Goal: Transaction & Acquisition: Purchase product/service

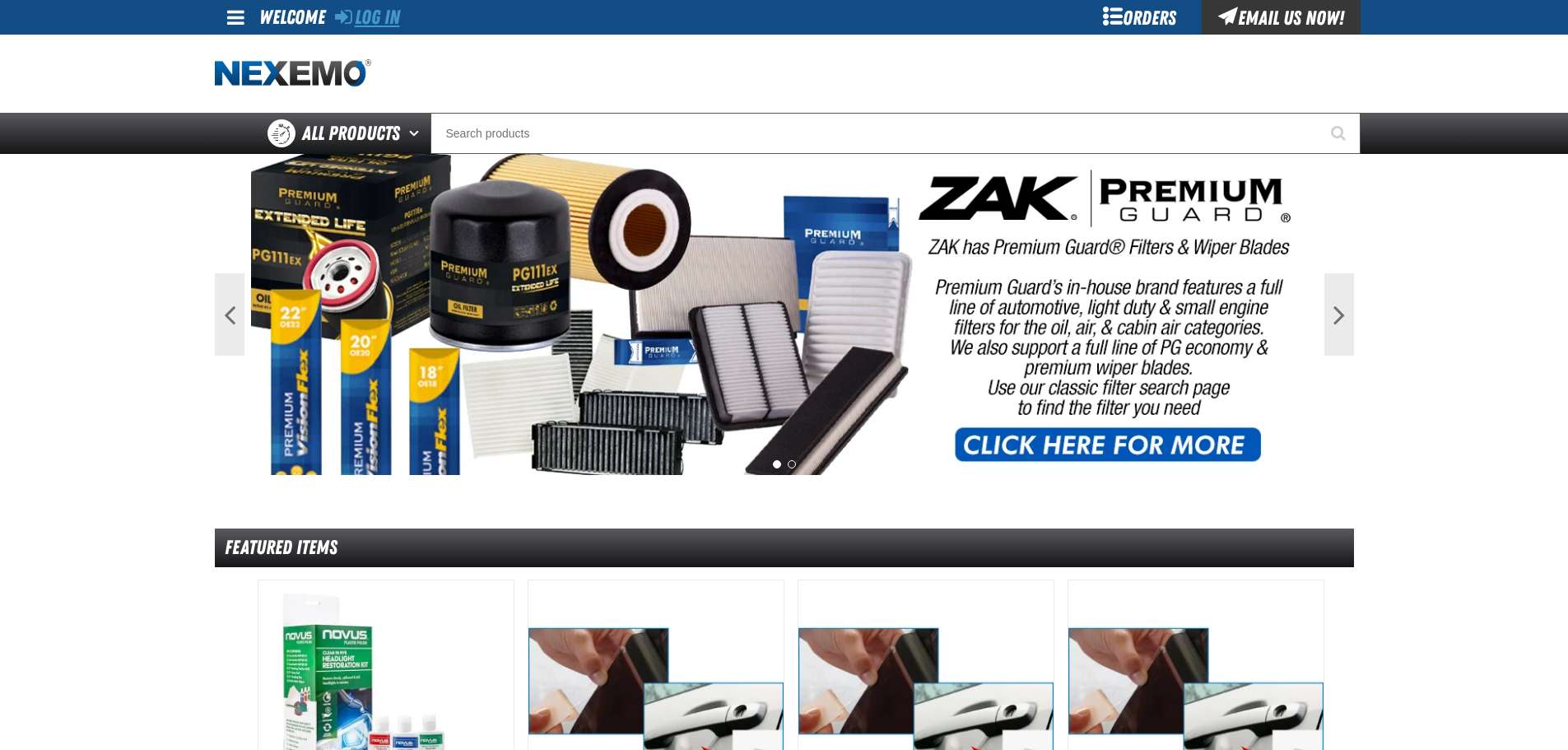
click at [398, 15] on link "Log In" at bounding box center [367, 17] width 65 height 23
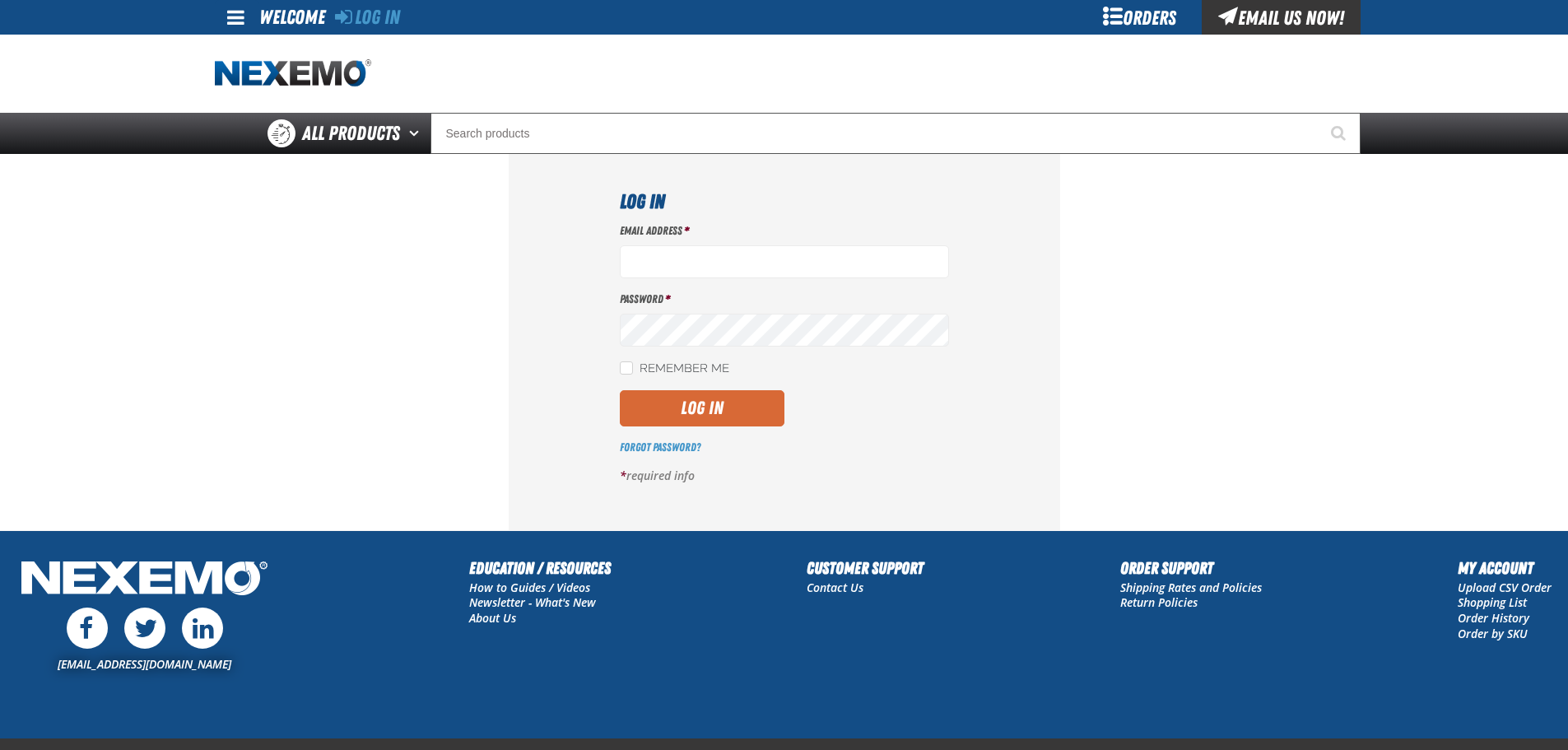
type input "[EMAIL_ADDRESS][DOMAIN_NAME]"
click at [672, 402] on button "Log In" at bounding box center [701, 407] width 164 height 36
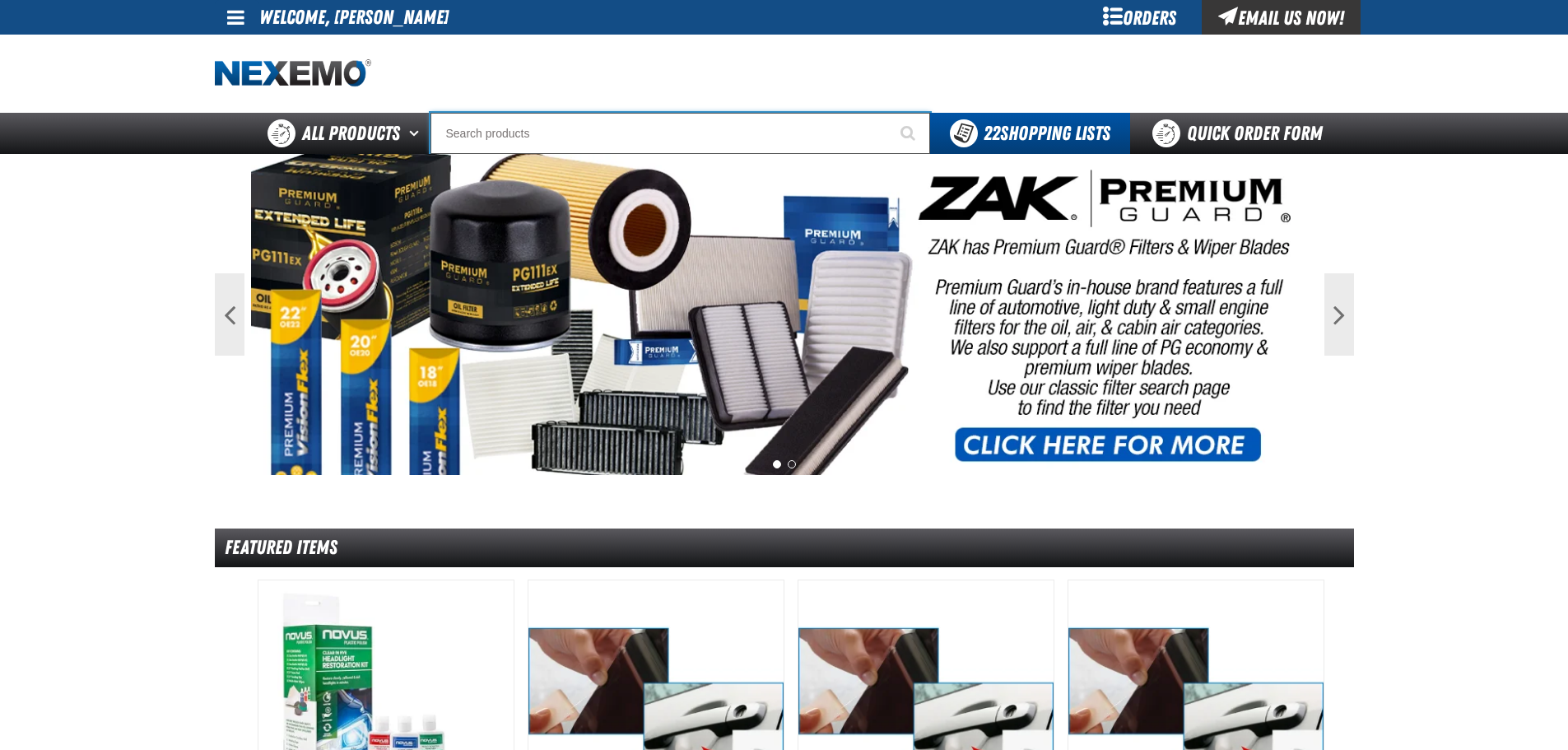
click at [519, 143] on input "Search" at bounding box center [680, 133] width 500 height 41
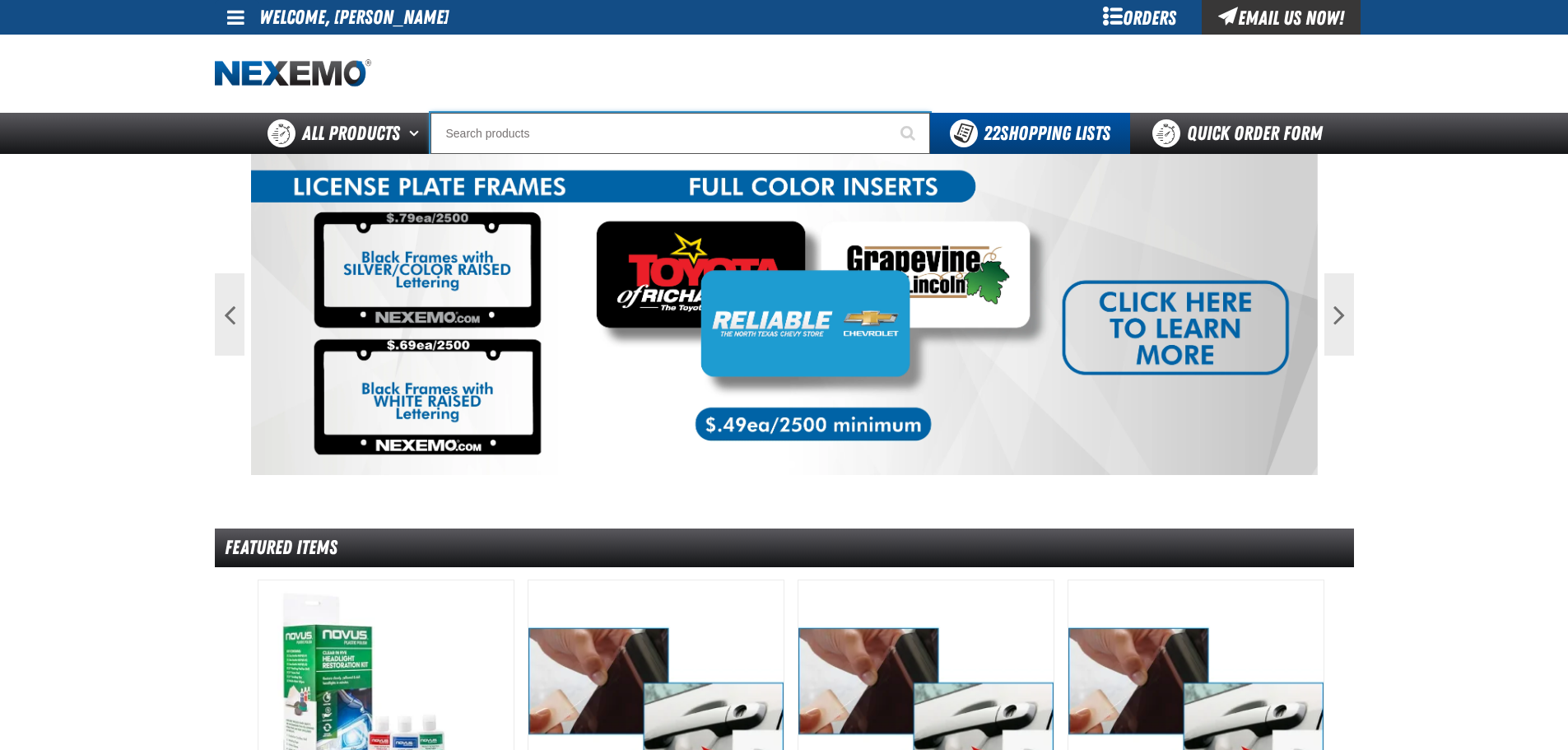
click at [519, 138] on input "Search" at bounding box center [680, 133] width 500 height 41
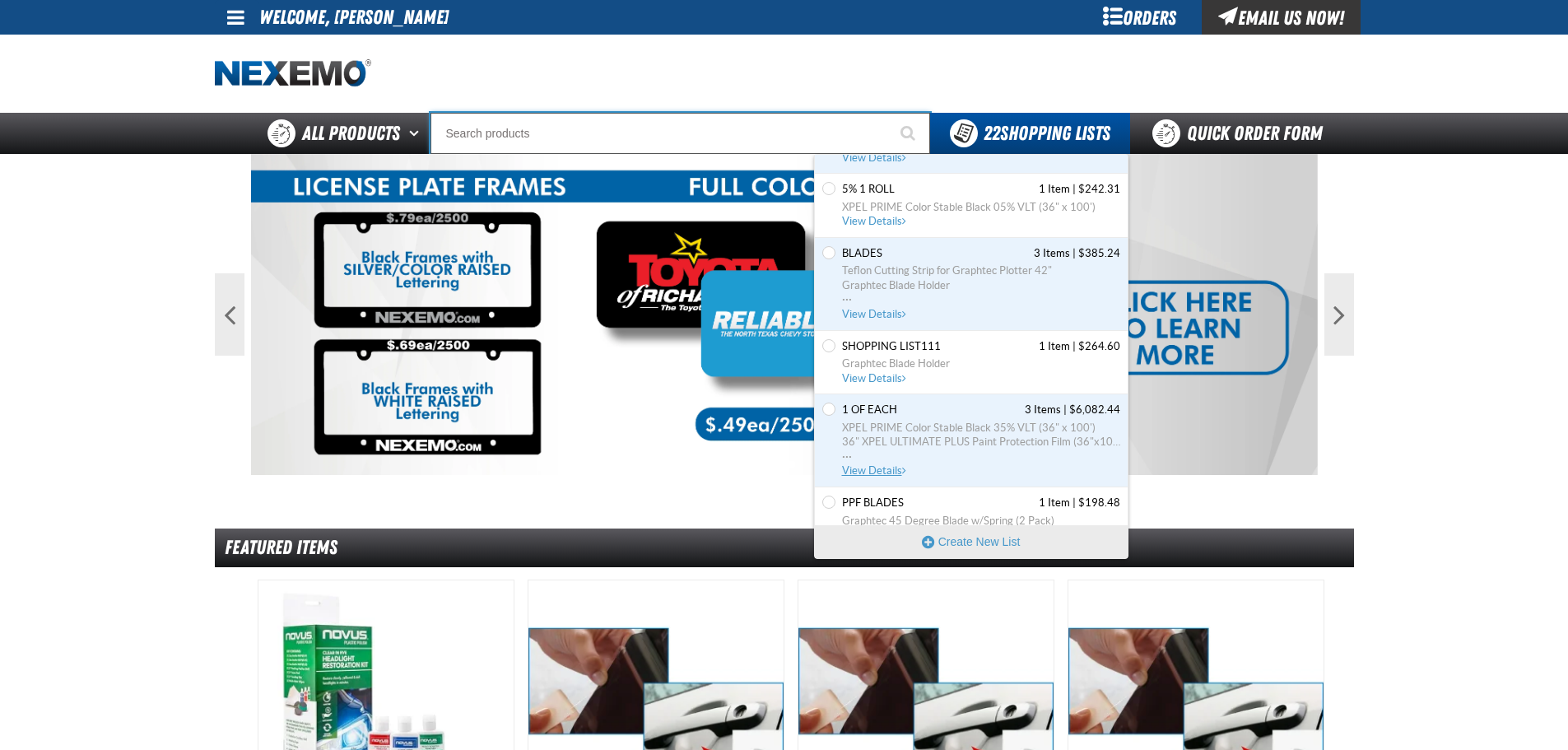
scroll to position [329, 0]
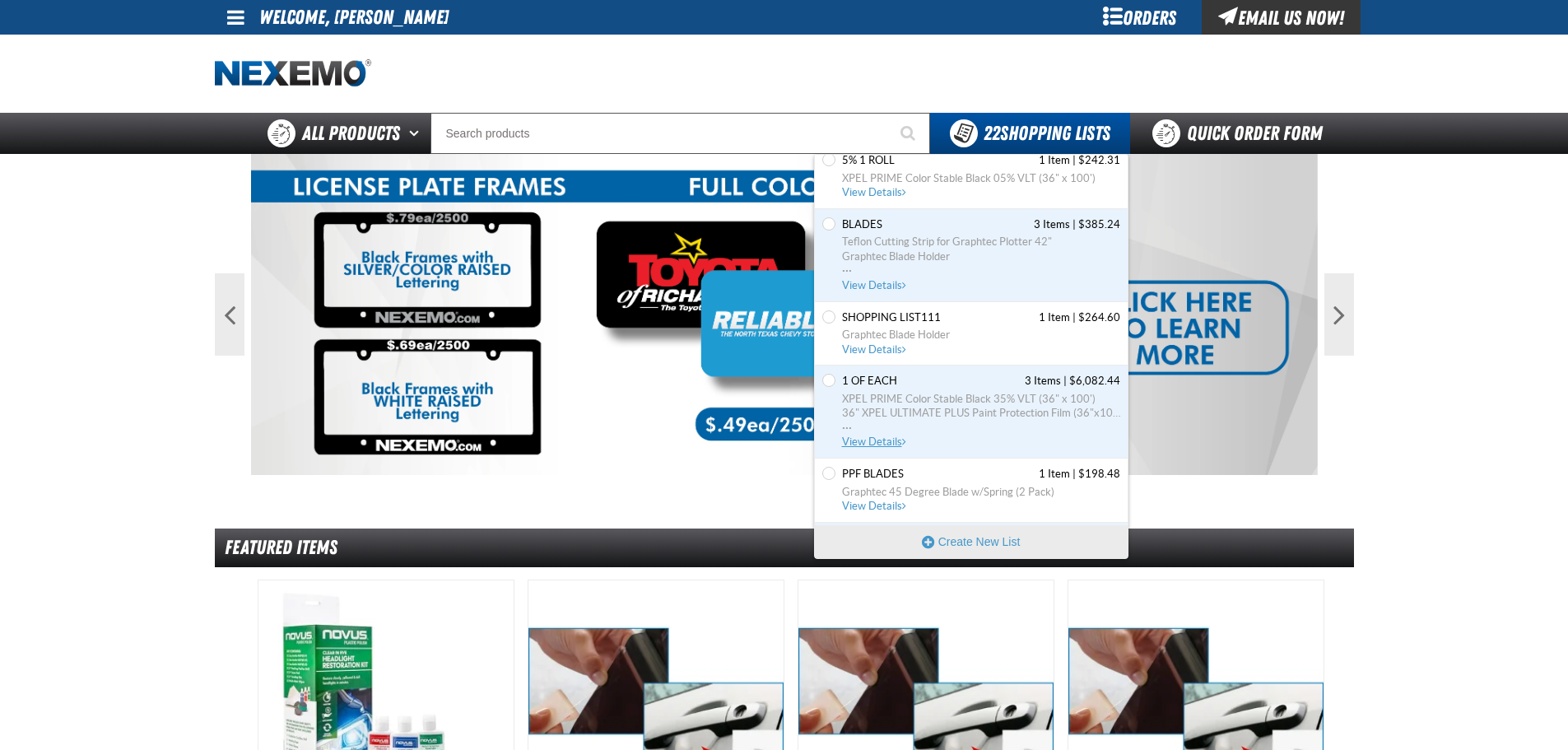
click at [867, 438] on span "View Details" at bounding box center [875, 441] width 67 height 12
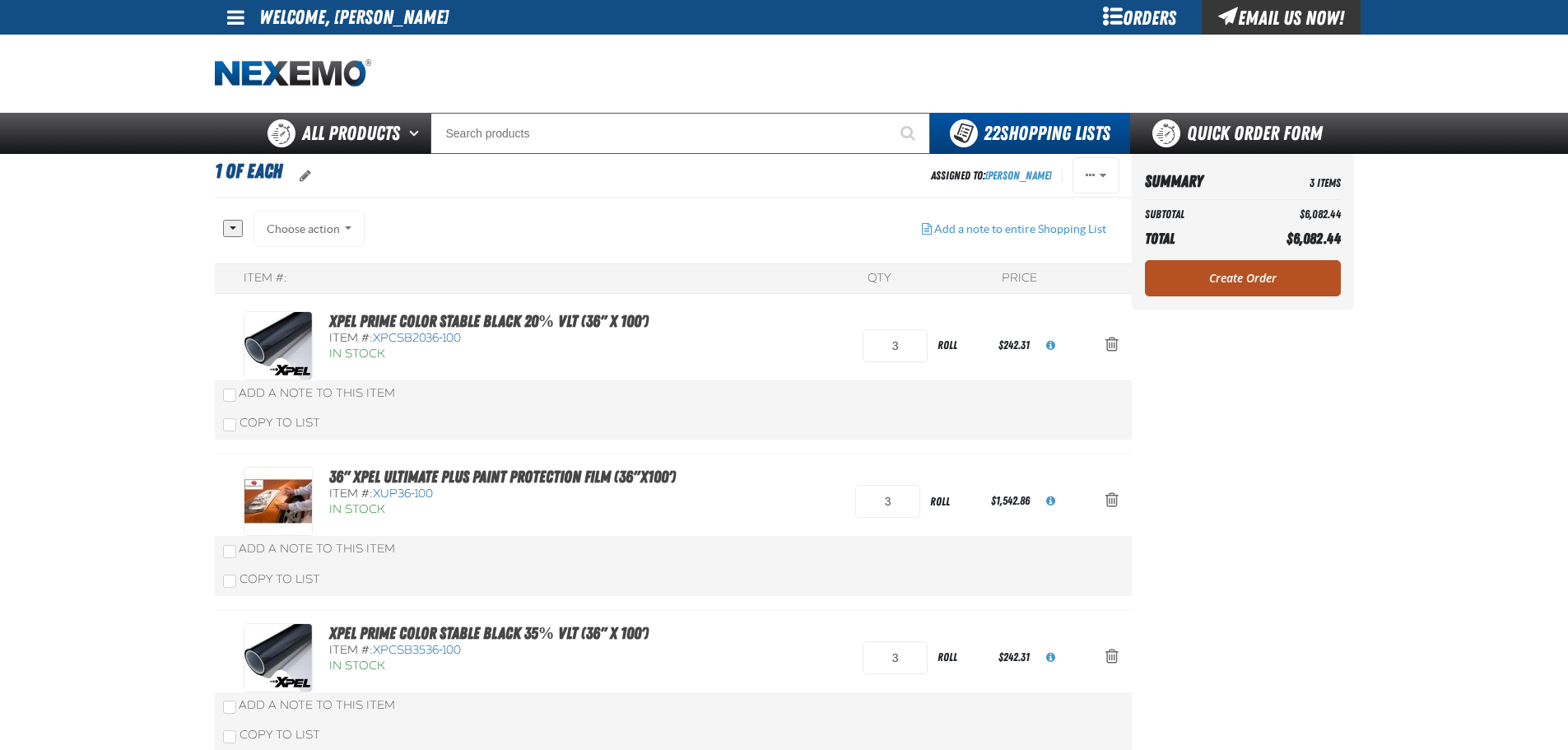
click at [1222, 260] on link "Create Order" at bounding box center [1243, 278] width 196 height 36
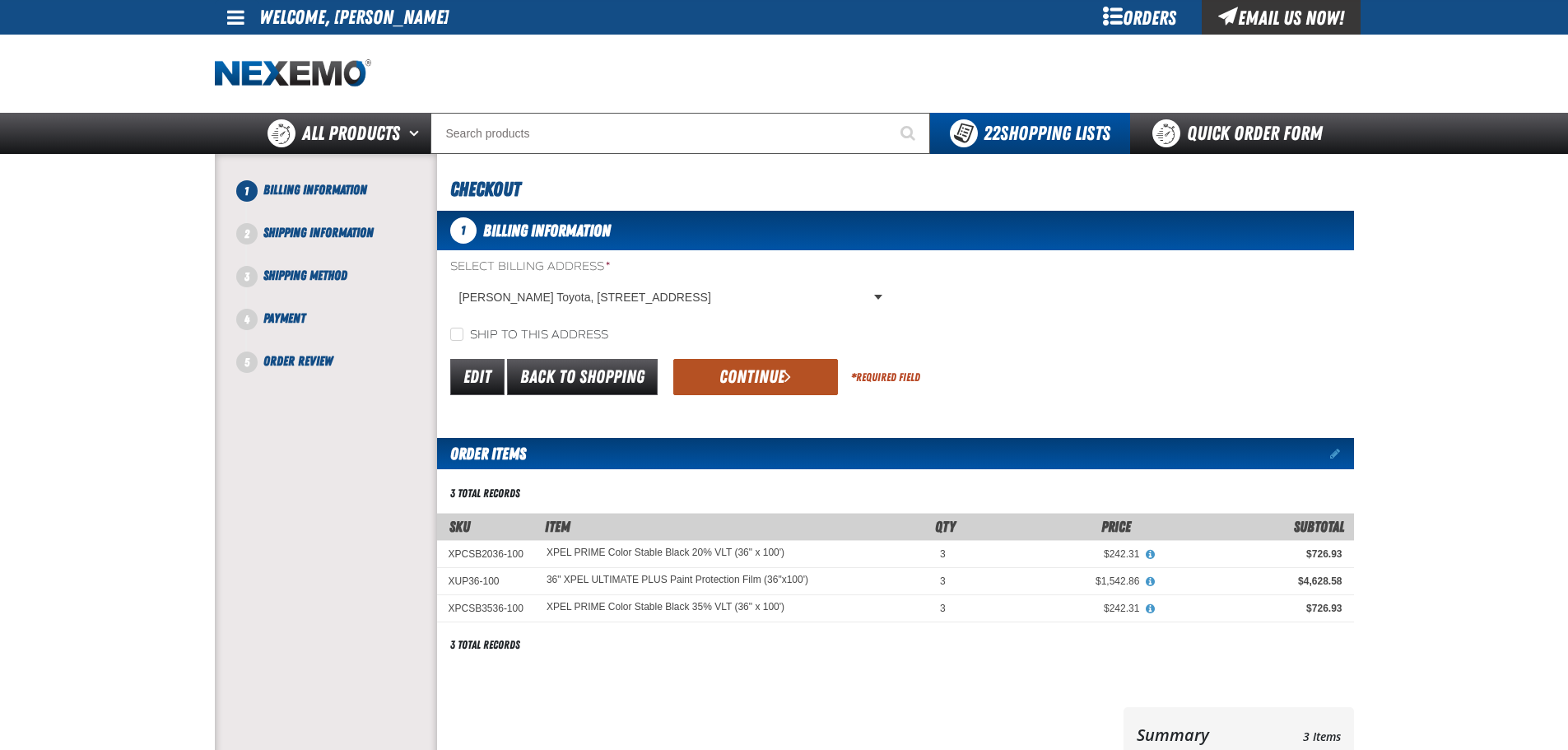
click at [743, 367] on button "Continue" at bounding box center [755, 376] width 164 height 36
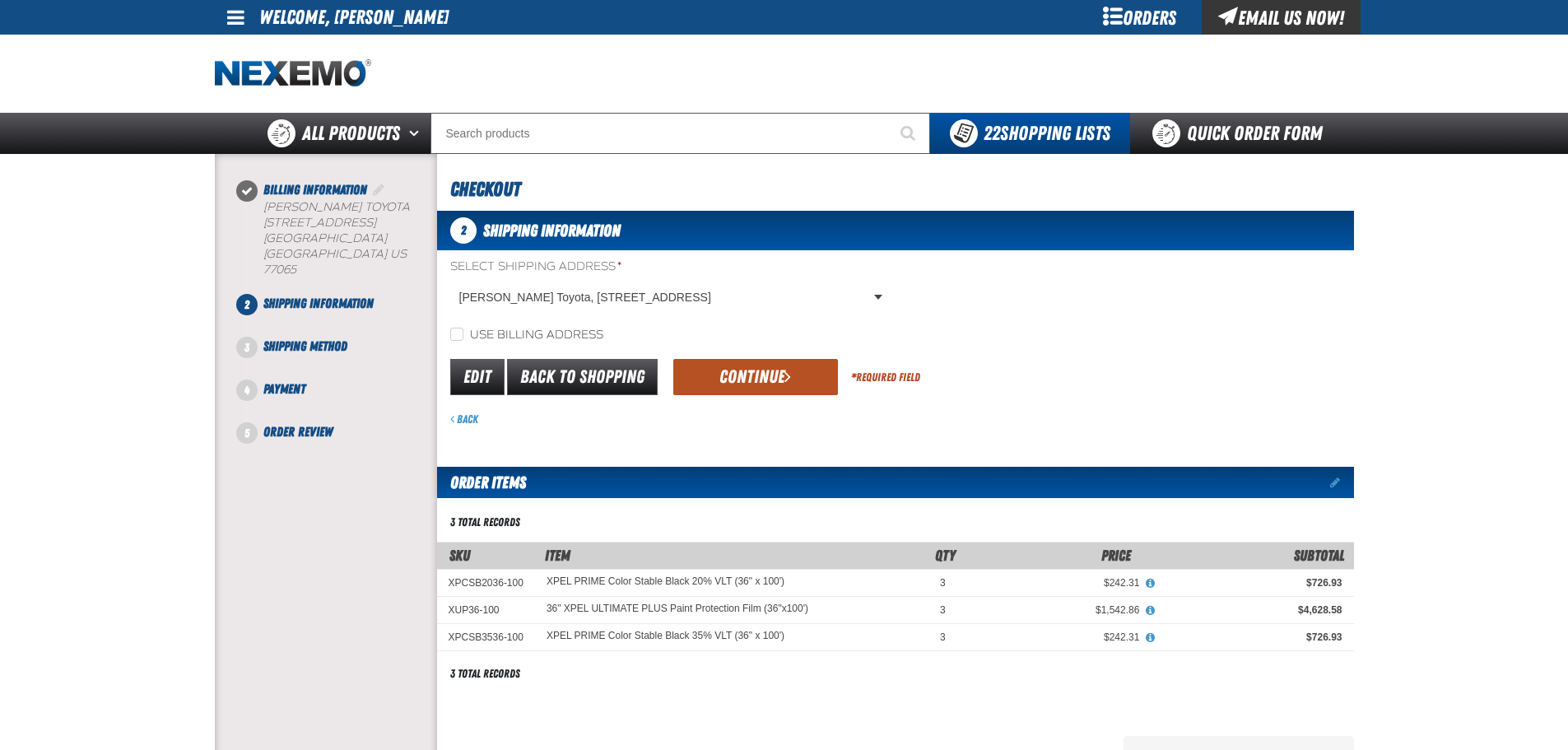
click at [759, 384] on button "Continue" at bounding box center [755, 376] width 164 height 36
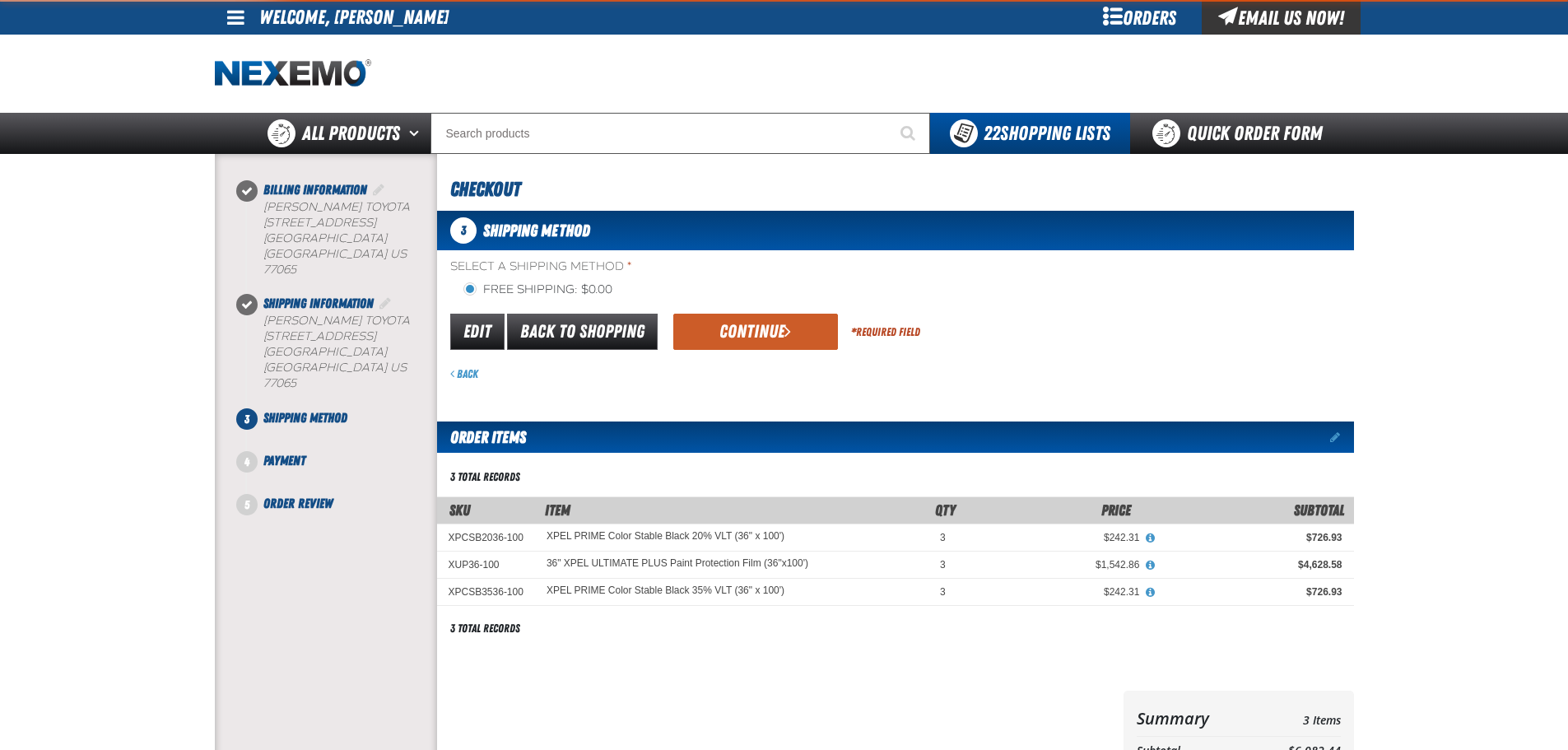
click at [758, 351] on div "Edit Back to Shopping Continue * Required Field" at bounding box center [895, 331] width 917 height 42
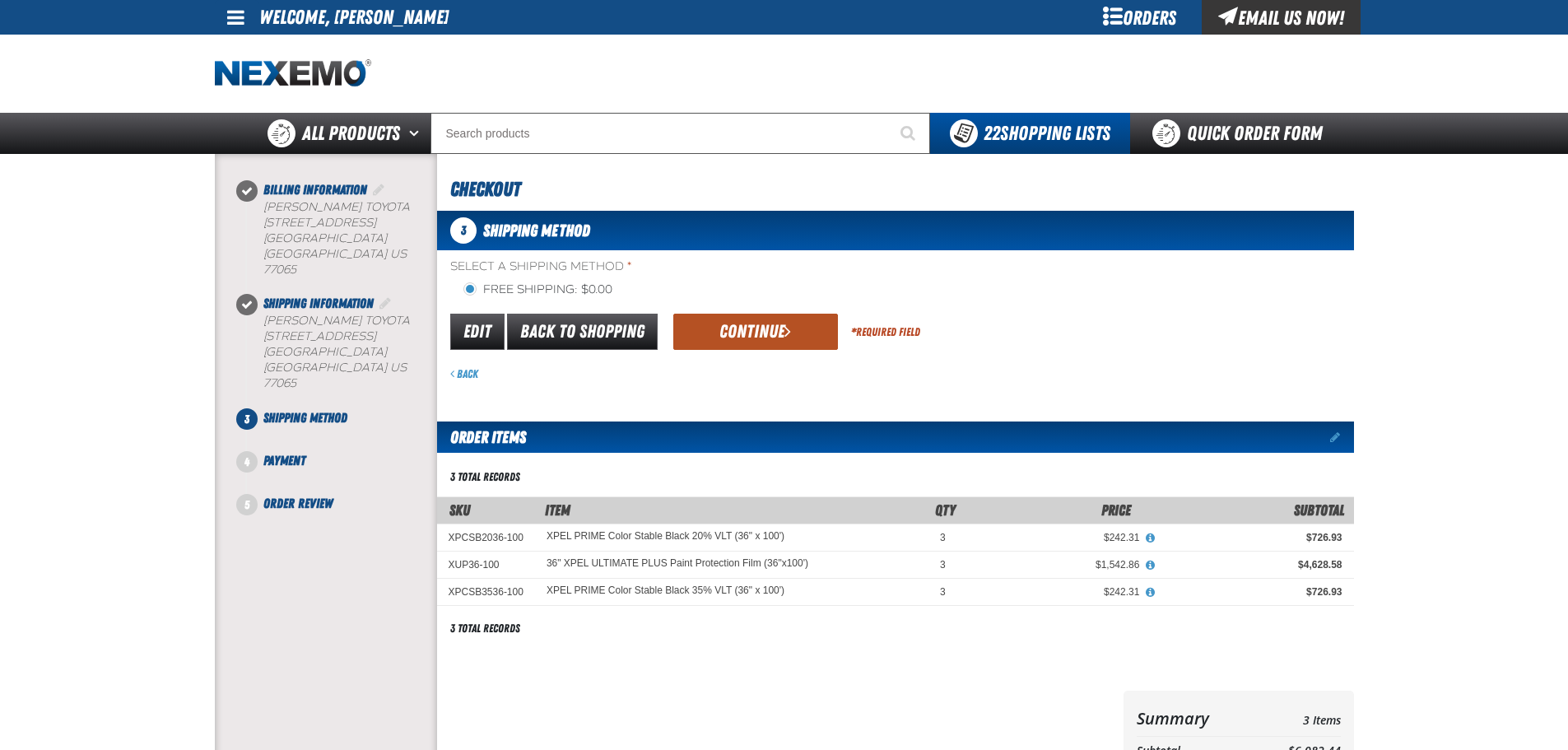
click at [725, 342] on button "Continue" at bounding box center [755, 331] width 164 height 36
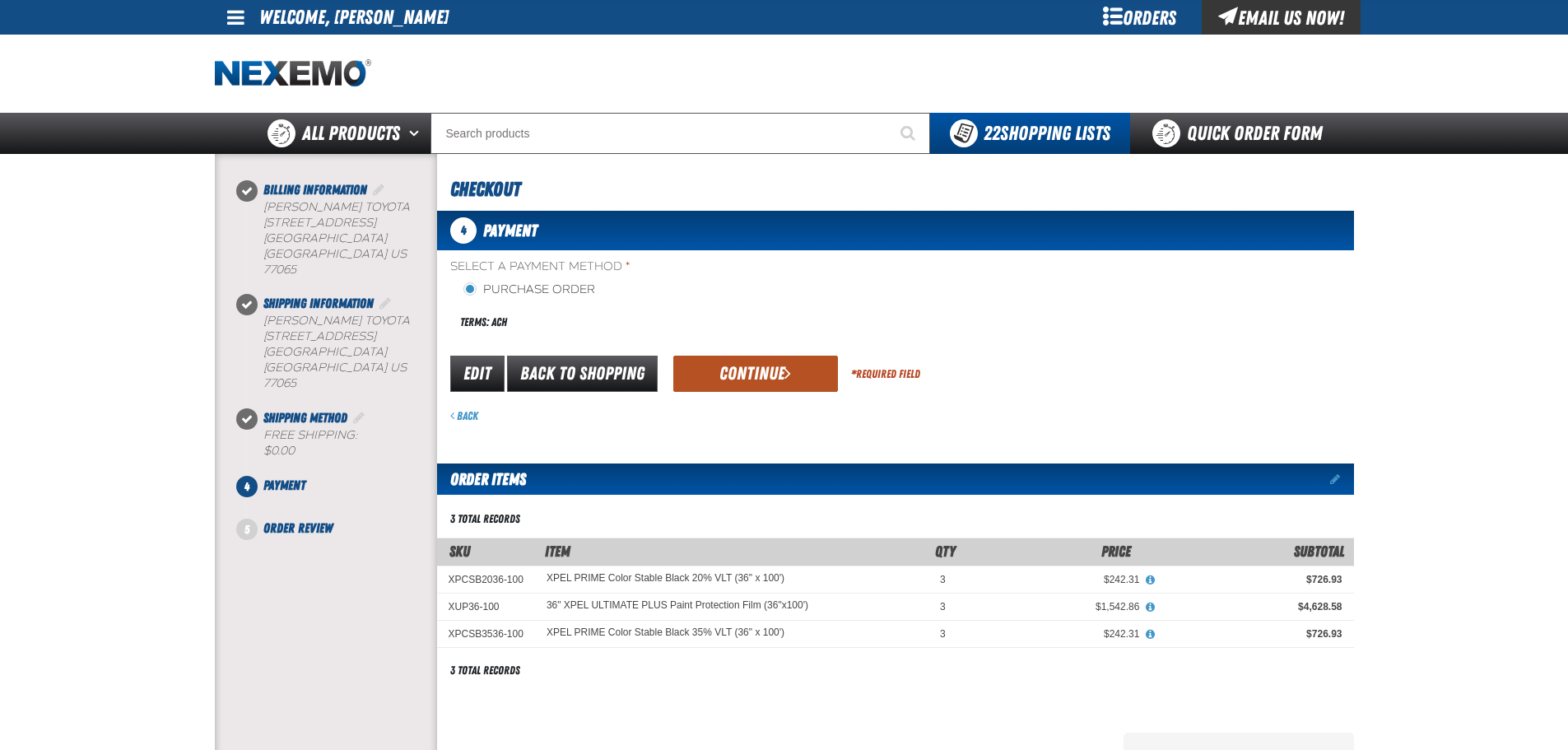
click at [752, 383] on button "Continue" at bounding box center [755, 373] width 164 height 36
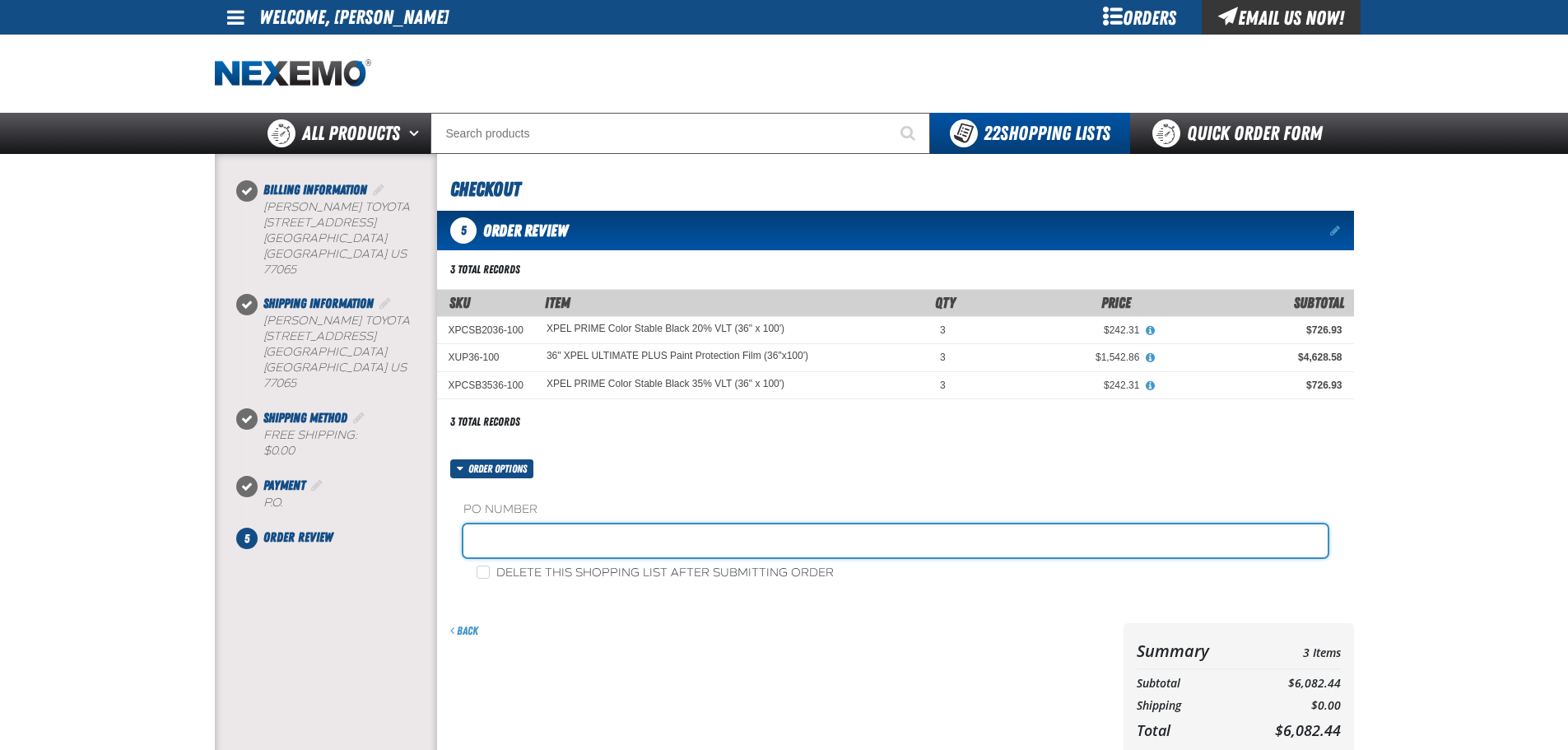
click at [578, 548] on input "text" at bounding box center [895, 541] width 864 height 33
type input "Adam Service Dept"
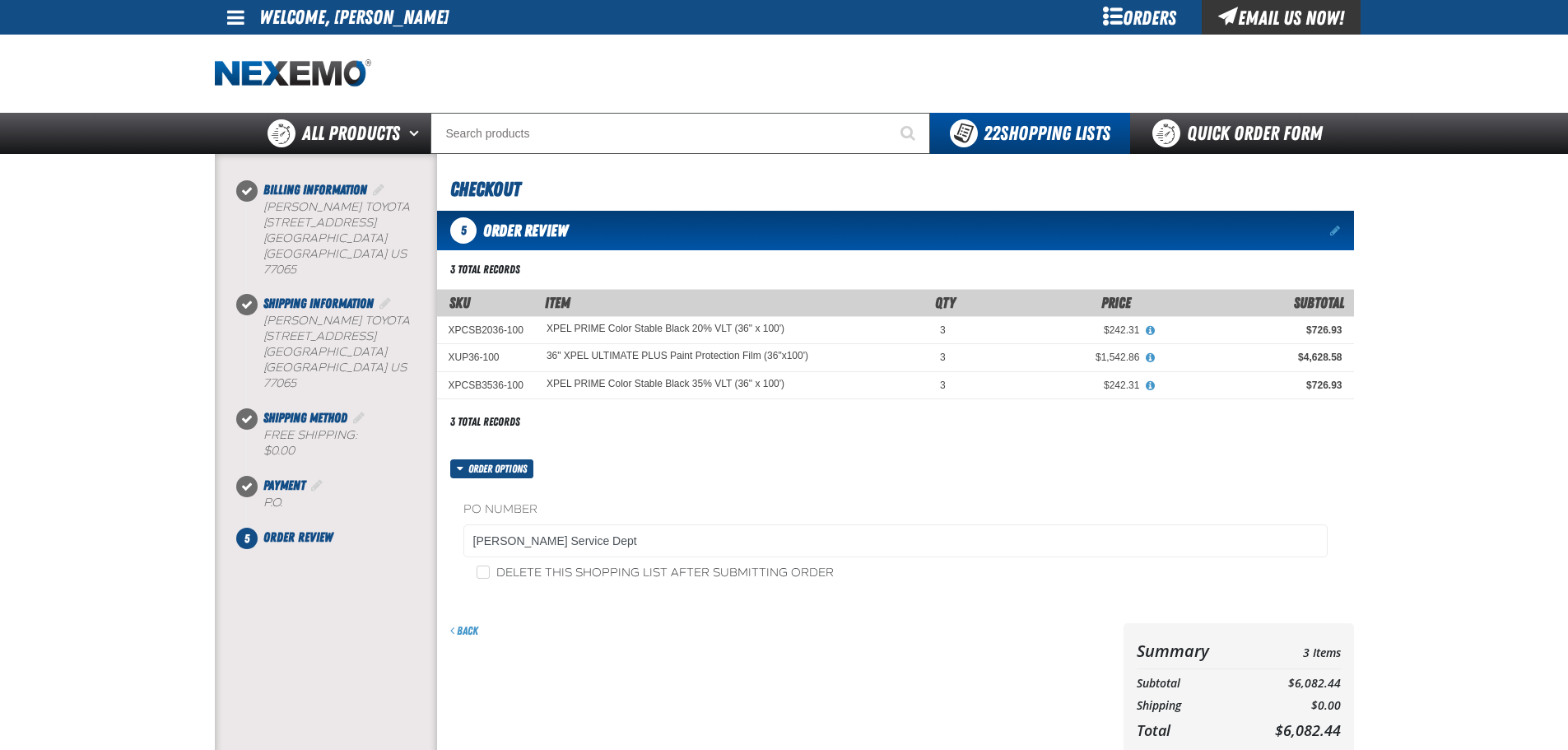
drag, startPoint x: 973, startPoint y: 624, endPoint x: 1065, endPoint y: 626, distance: 92.0
click at [974, 624] on div "Back" at bounding box center [780, 631] width 660 height 16
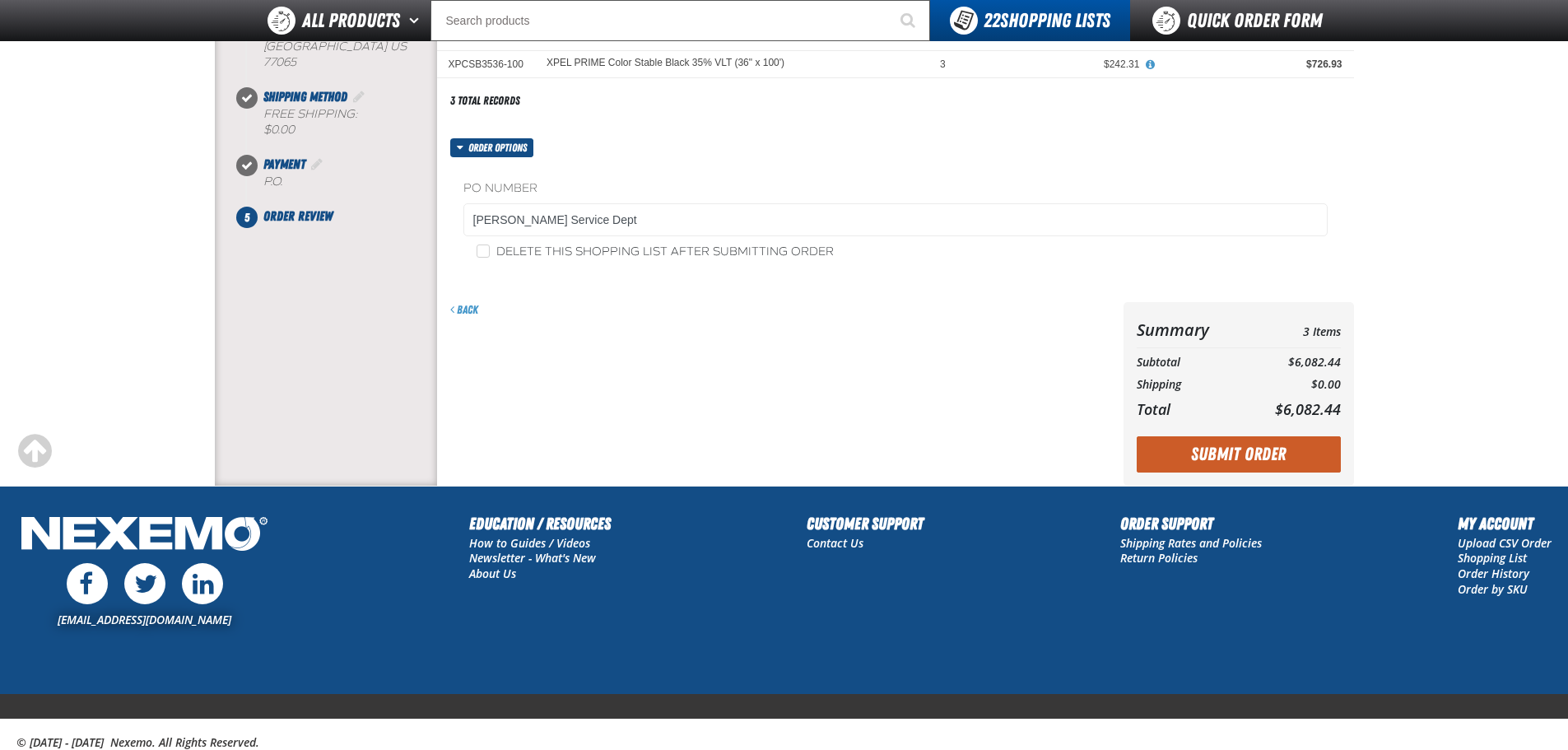
scroll to position [329, 0]
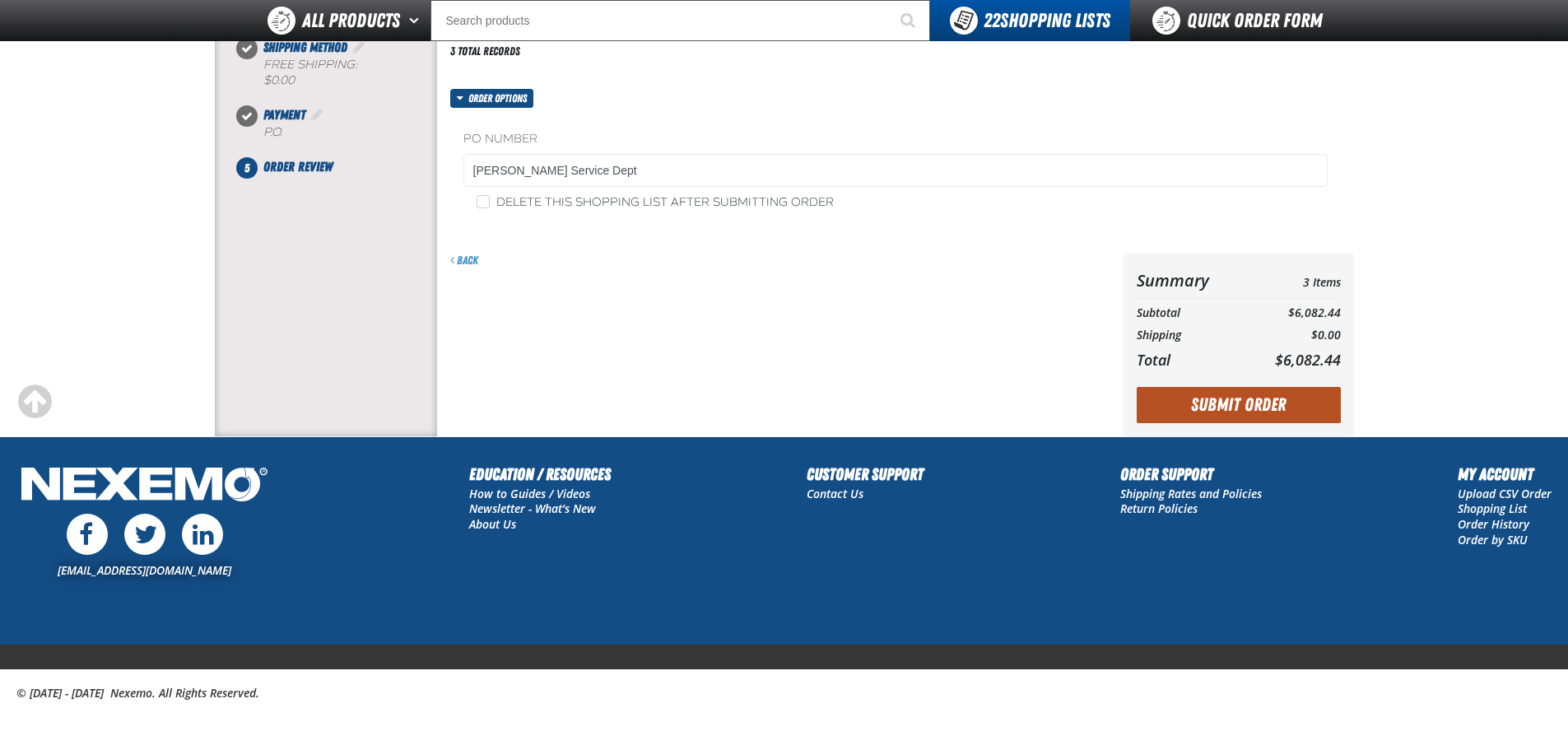
drag, startPoint x: 1186, startPoint y: 390, endPoint x: 1192, endPoint y: 402, distance: 13.4
click at [1186, 392] on button "Submit Order" at bounding box center [1239, 405] width 204 height 36
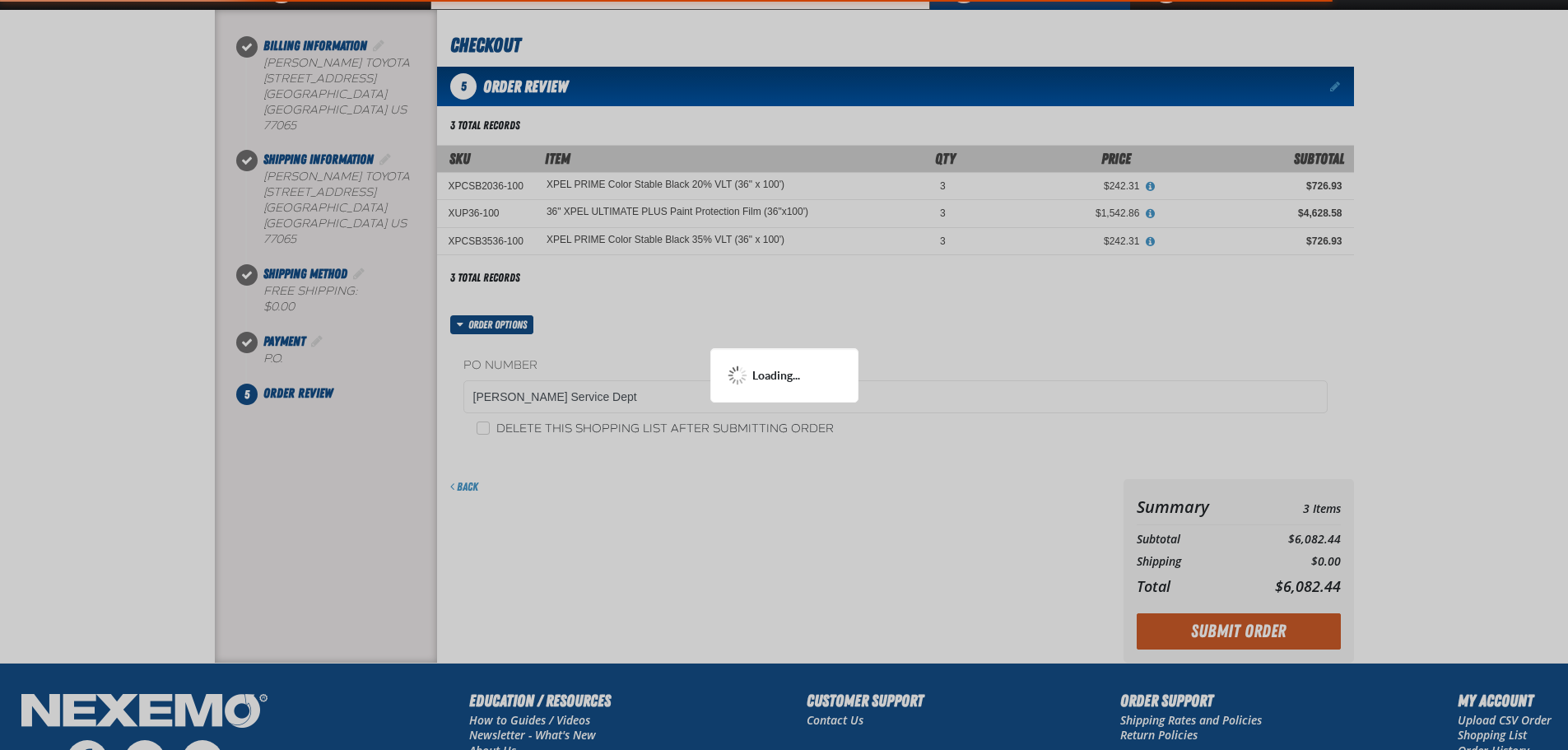
scroll to position [0, 0]
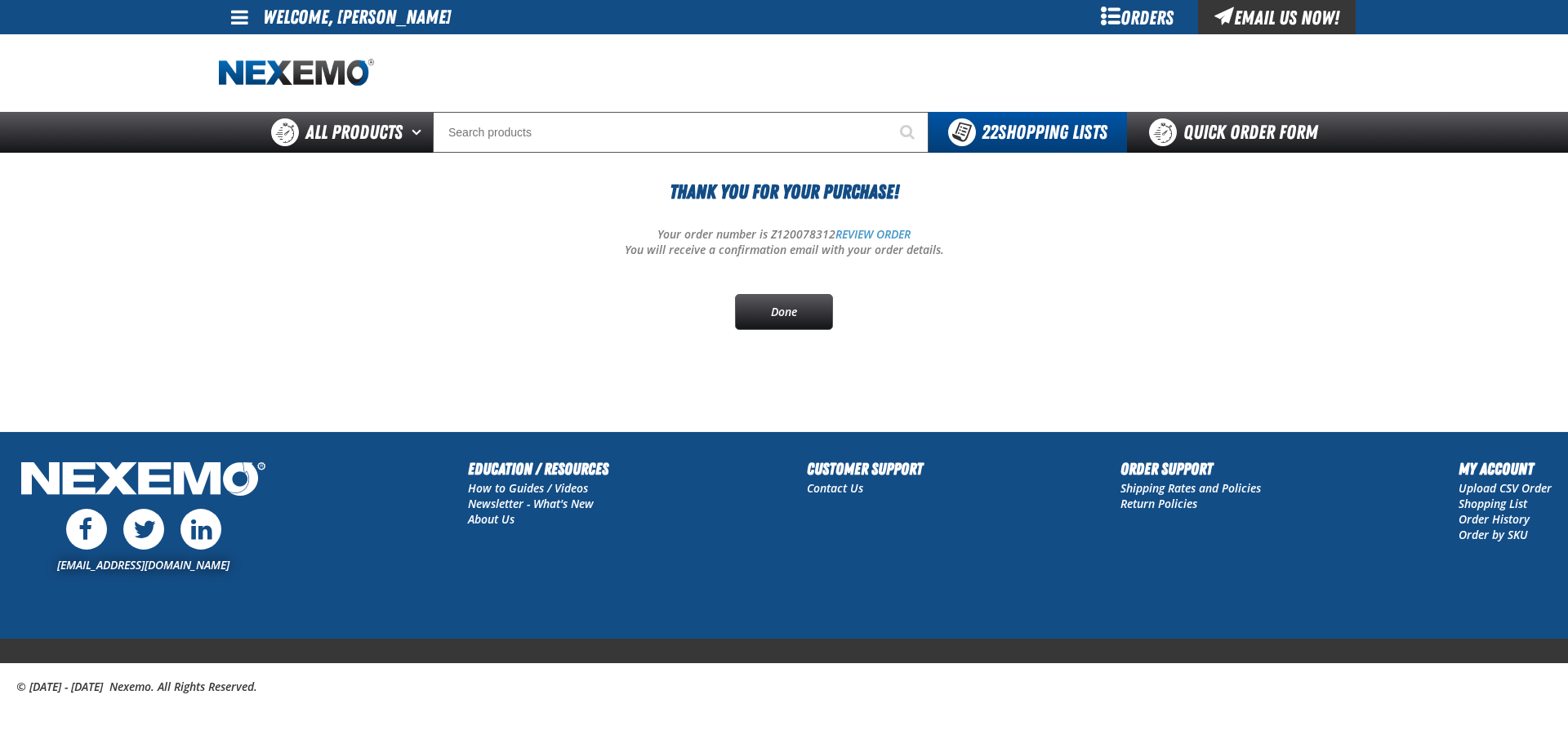
click at [721, 323] on div "Thank You For Your Purchase! Your order number is Z120078312 REVIEW ORDER You w…" at bounding box center [783, 253] width 1130 height 152
click at [773, 325] on link "Done" at bounding box center [783, 312] width 98 height 36
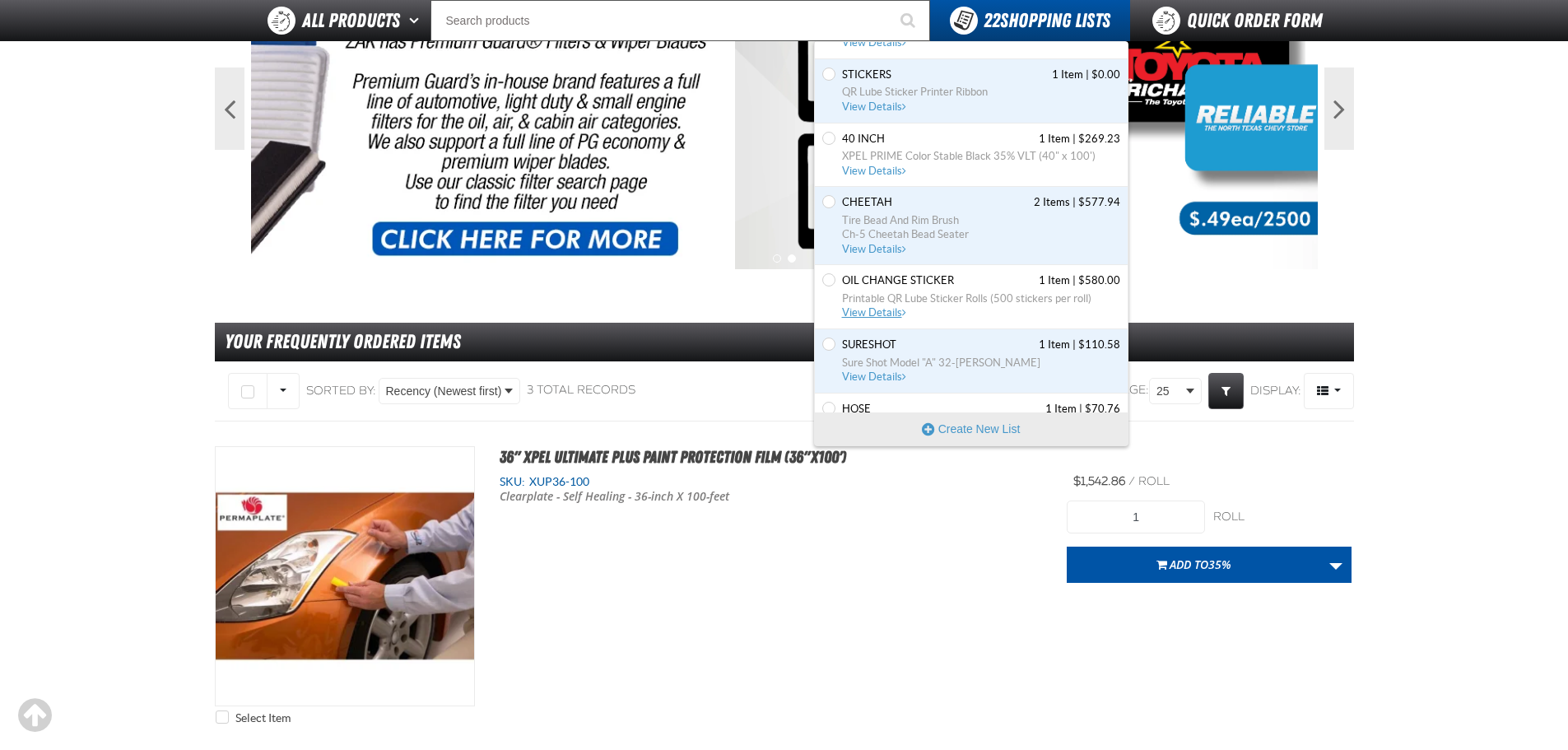
scroll to position [778, 0]
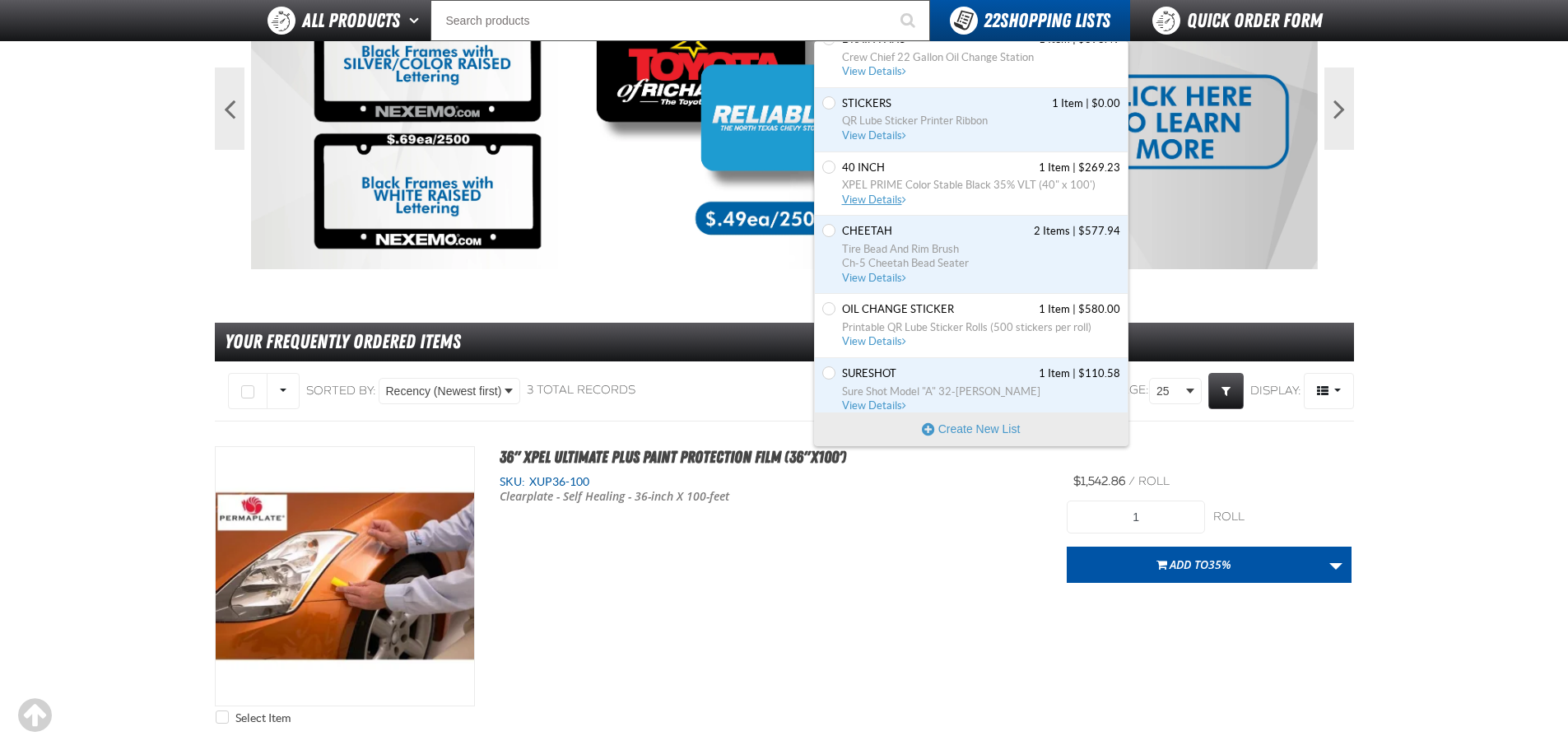
click at [871, 198] on span "View Details" at bounding box center [875, 200] width 67 height 12
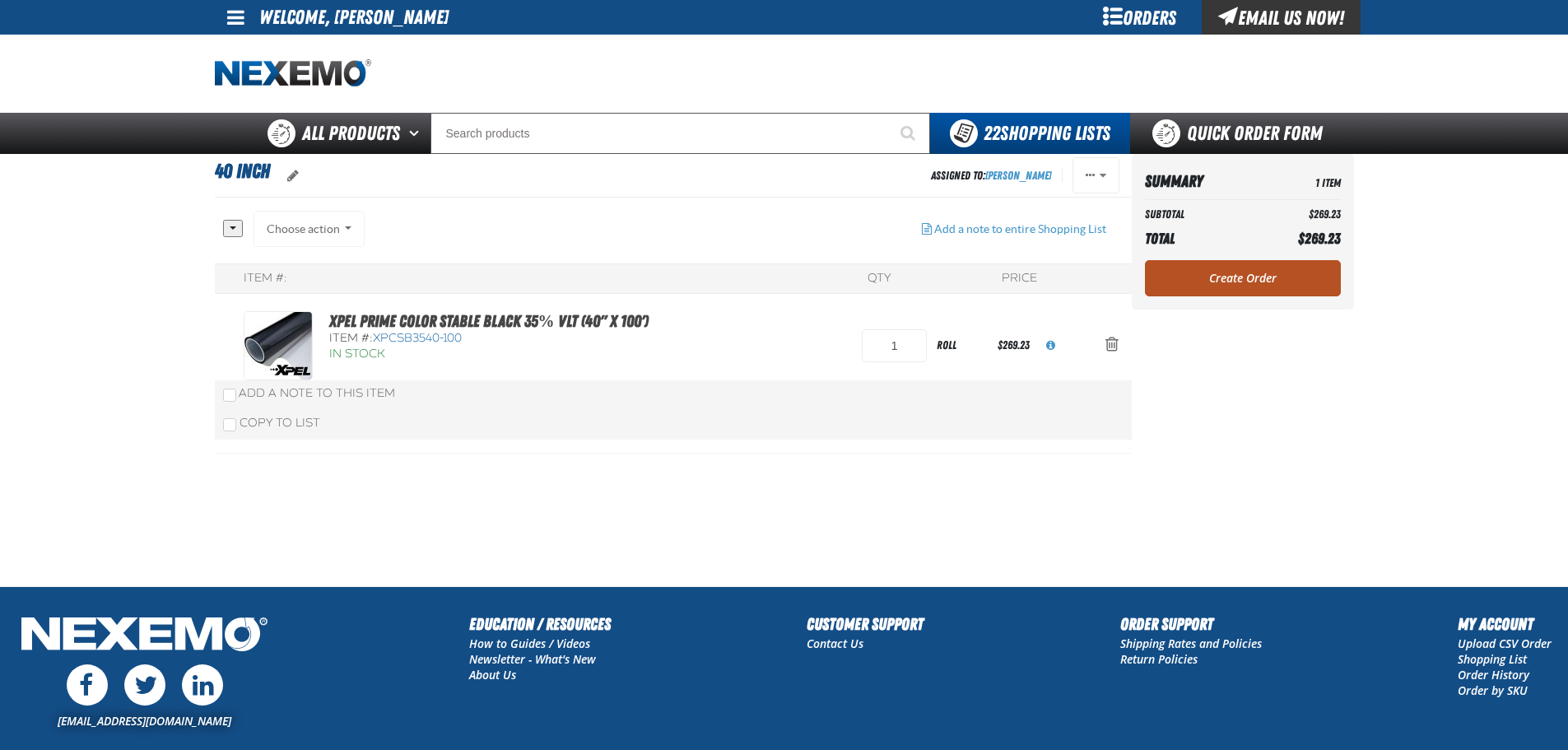
click at [1251, 279] on link "Create Order" at bounding box center [1243, 278] width 196 height 36
drag, startPoint x: 885, startPoint y: 351, endPoint x: 829, endPoint y: 351, distance: 56.0
click at [863, 351] on input "1" at bounding box center [894, 345] width 65 height 33
type input "2"
click at [1201, 276] on div "Summary 1 Item Subtotal $269.23 Total $269.23 Loading... Create Order" at bounding box center [1243, 231] width 222 height 155
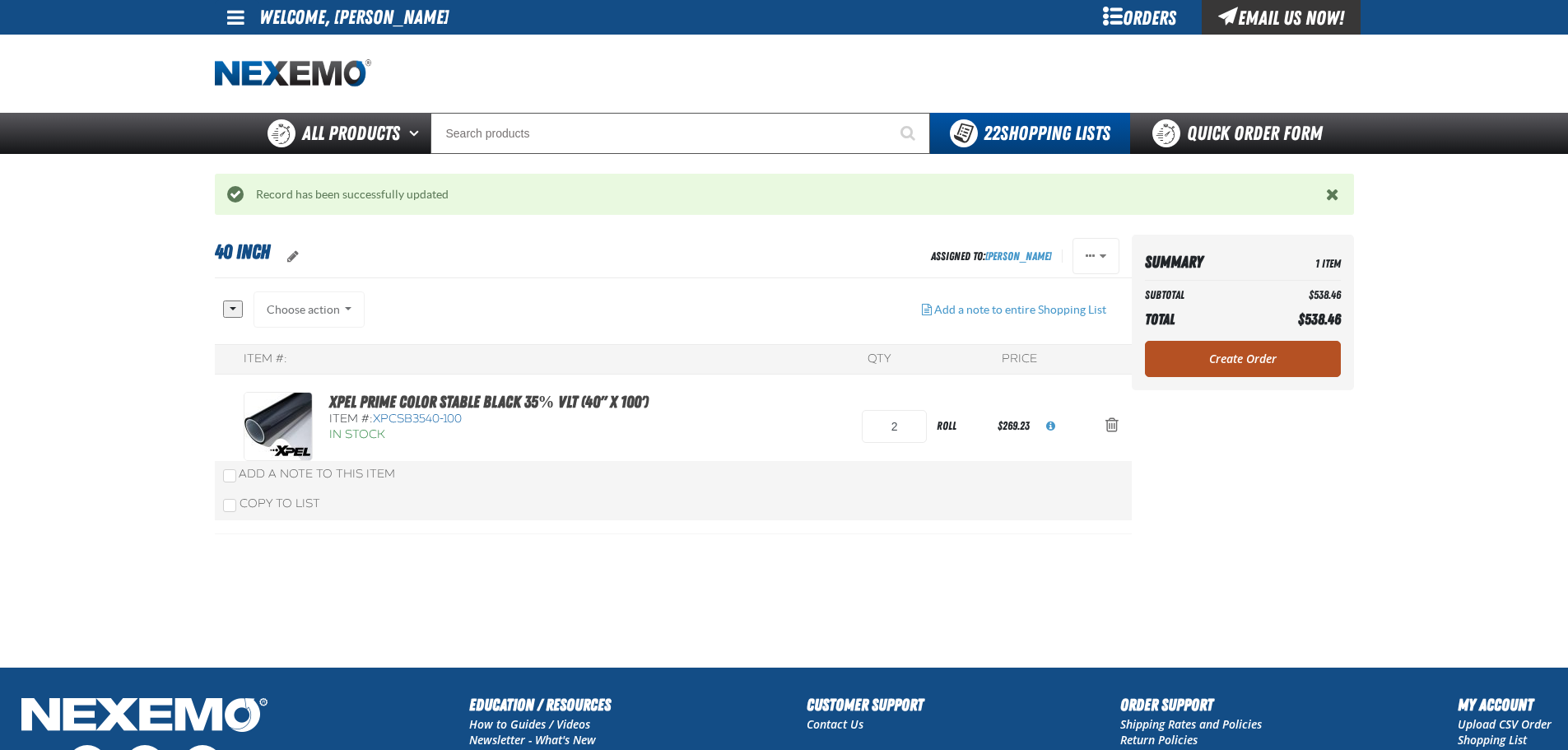
click at [1231, 354] on link "Create Order" at bounding box center [1243, 359] width 196 height 36
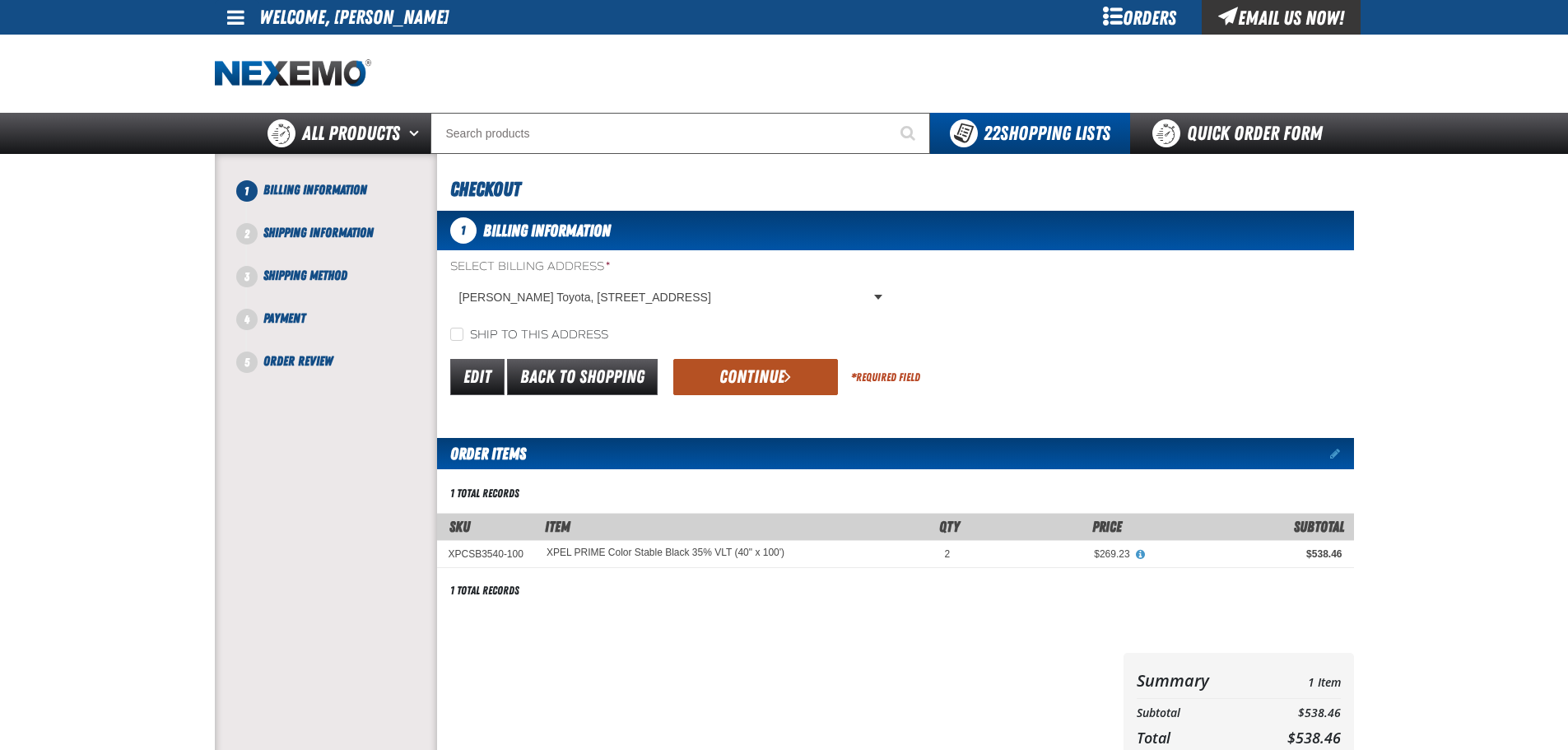
click at [769, 361] on button "Continue" at bounding box center [755, 376] width 164 height 36
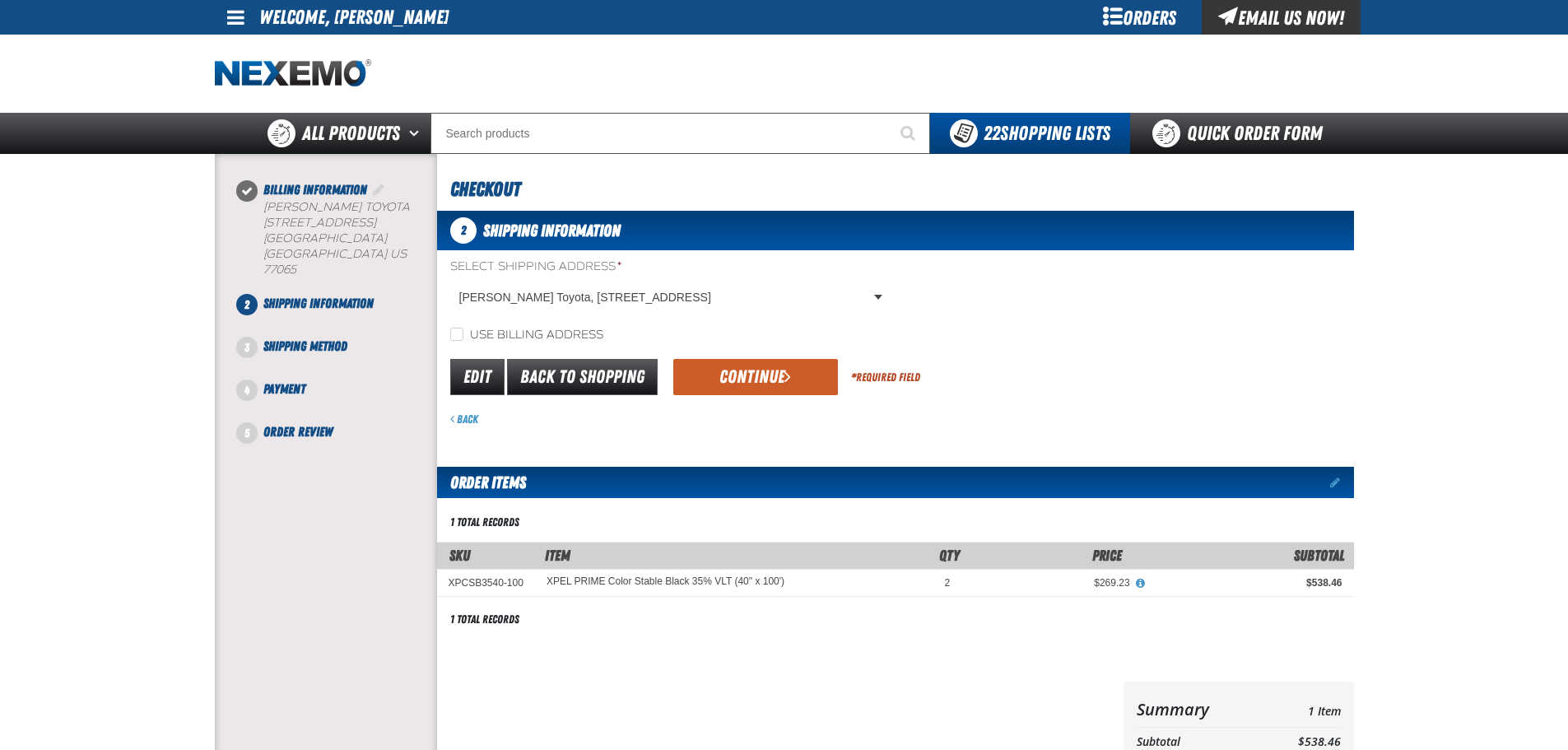
click at [741, 378] on button "Continue" at bounding box center [755, 376] width 164 height 36
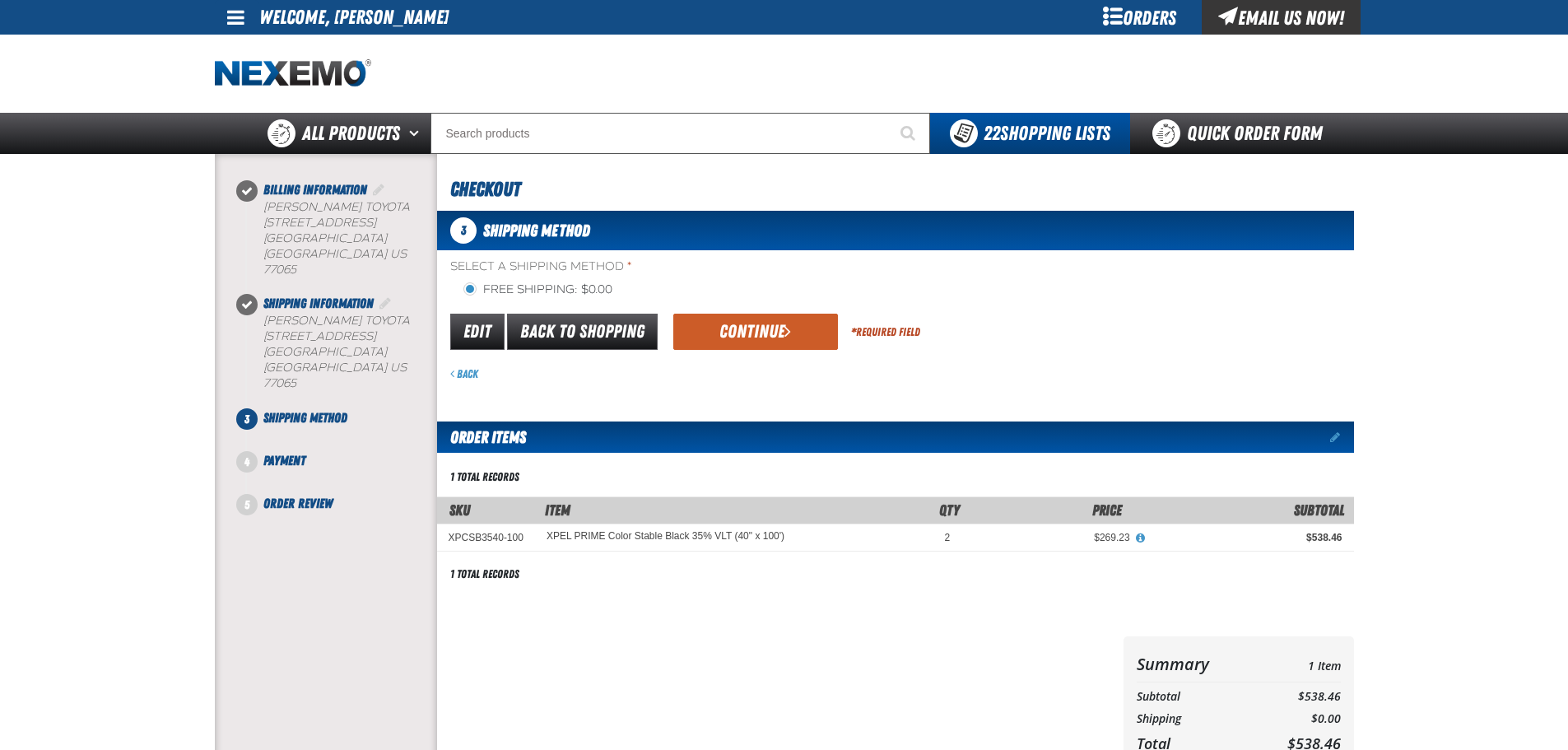
click at [754, 333] on button "Continue" at bounding box center [755, 331] width 164 height 36
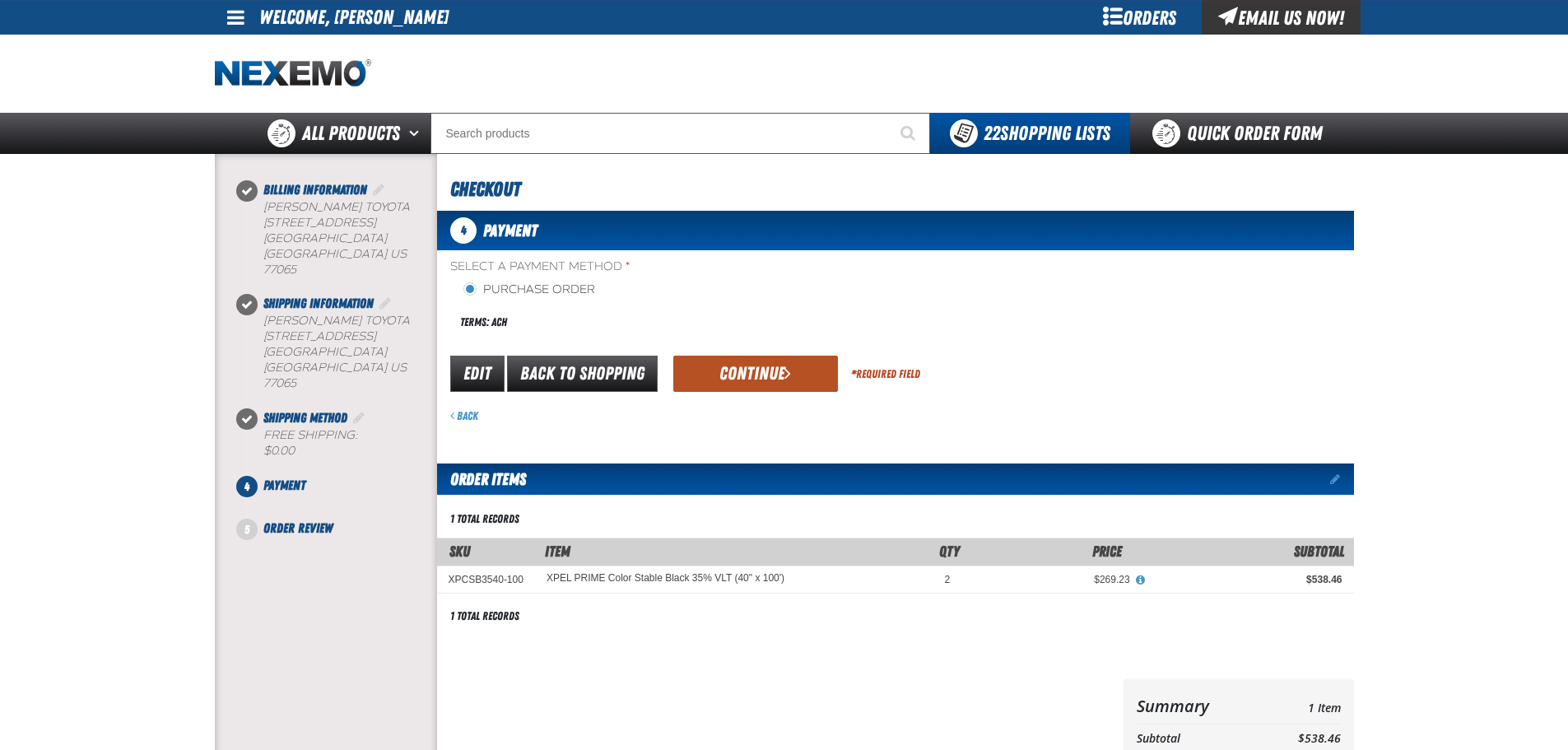
click at [724, 383] on button "Continue" at bounding box center [755, 373] width 164 height 36
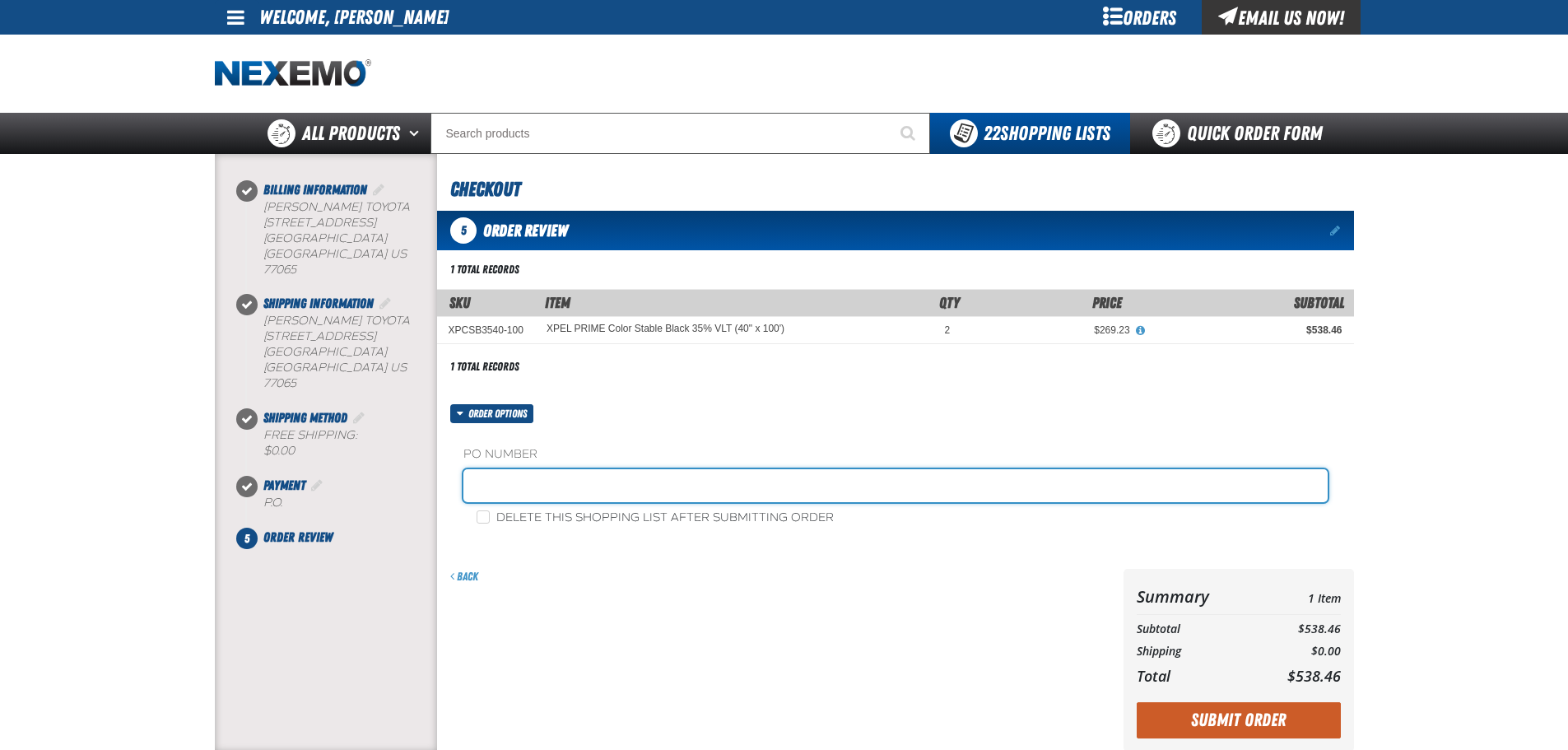
drag, startPoint x: 553, startPoint y: 487, endPoint x: 599, endPoint y: 499, distance: 47.5
click at [553, 487] on input "text" at bounding box center [895, 485] width 864 height 33
type input "Adam Service Dept"
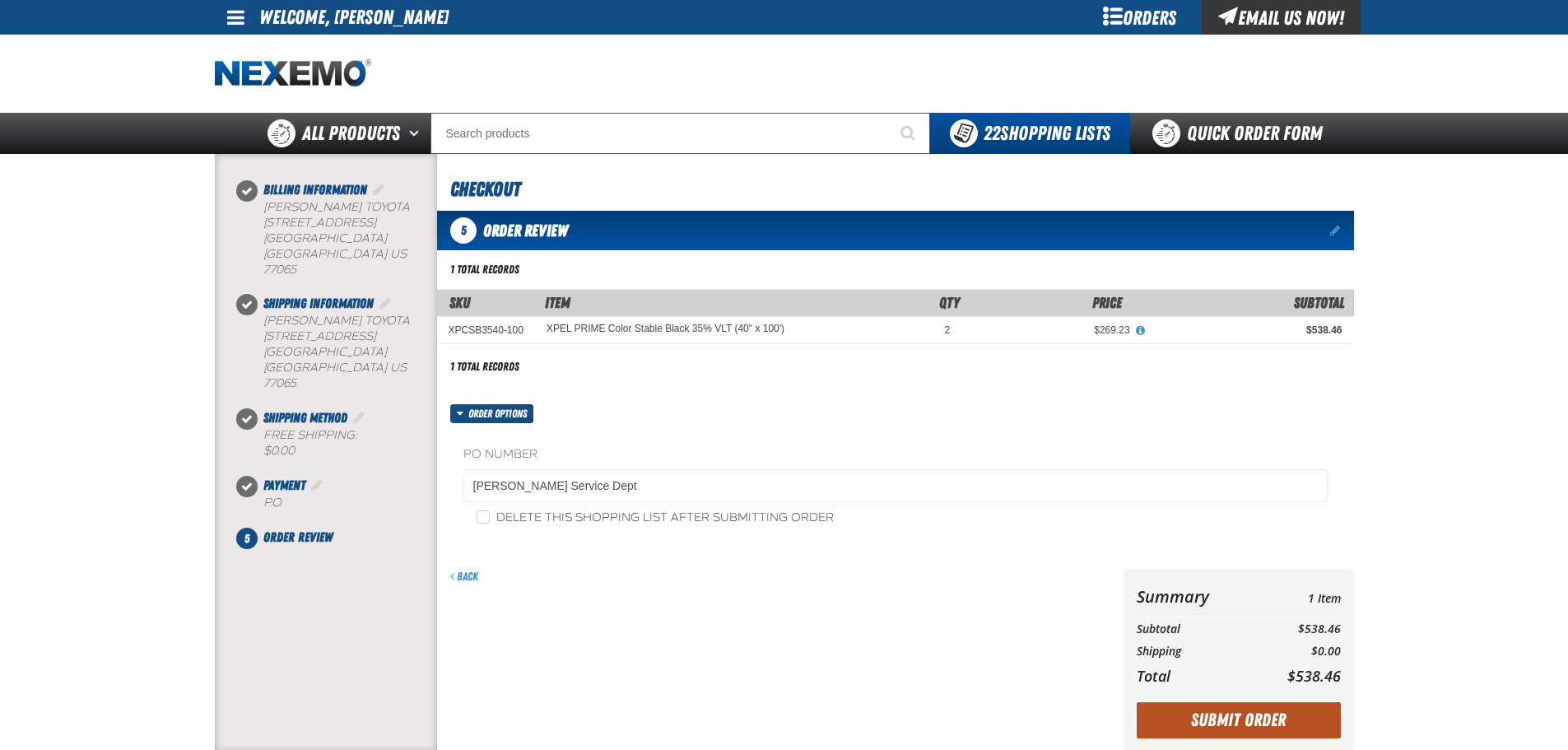
click at [1218, 725] on button "Submit Order" at bounding box center [1239, 720] width 204 height 36
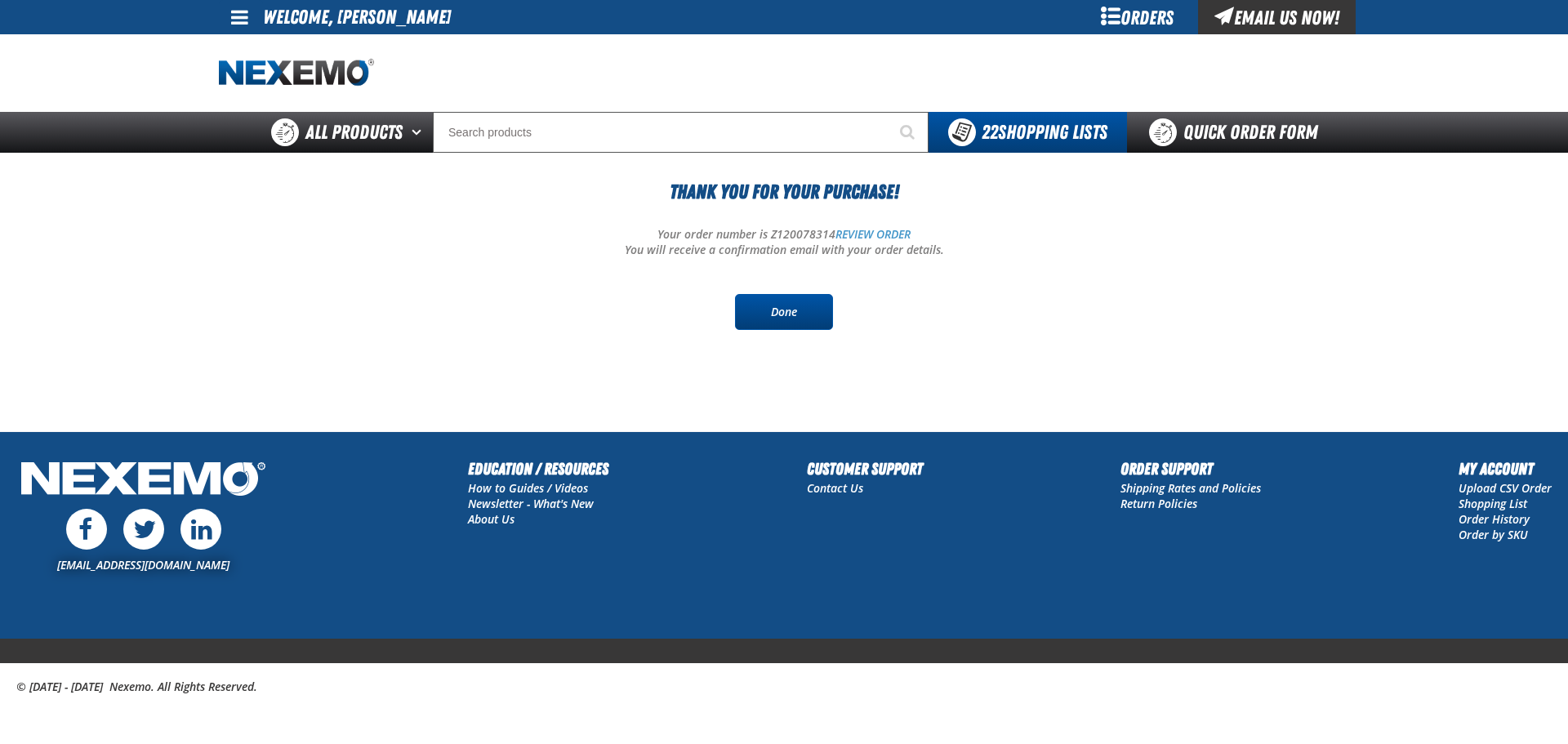
click at [769, 307] on link "Done" at bounding box center [783, 312] width 98 height 36
